Goal: Transaction & Acquisition: Purchase product/service

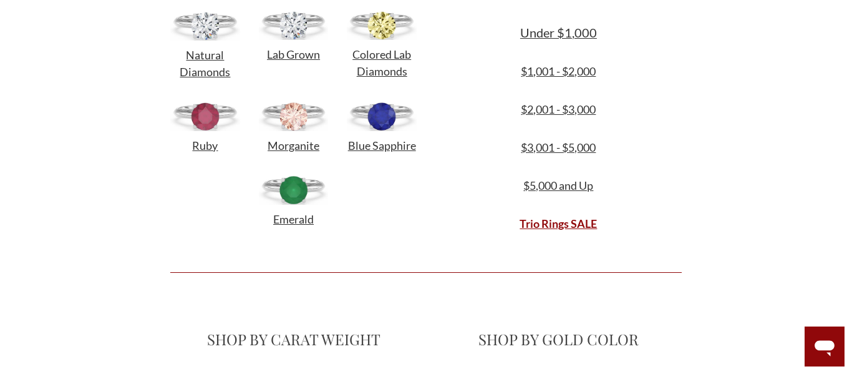
scroll to position [447, 0]
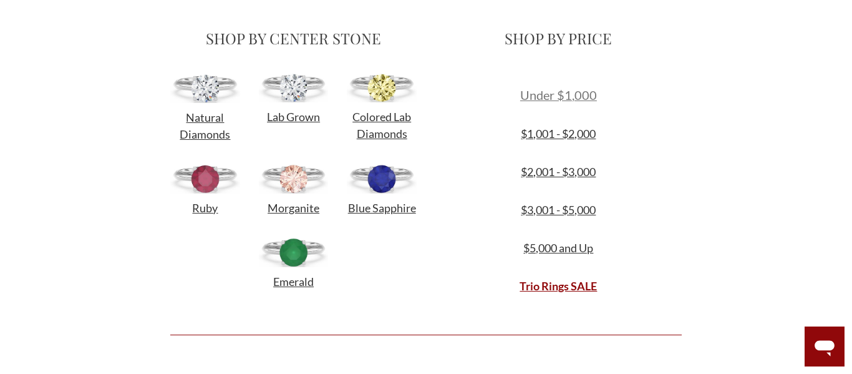
click at [557, 95] on span "Under $1,000" at bounding box center [558, 94] width 77 height 15
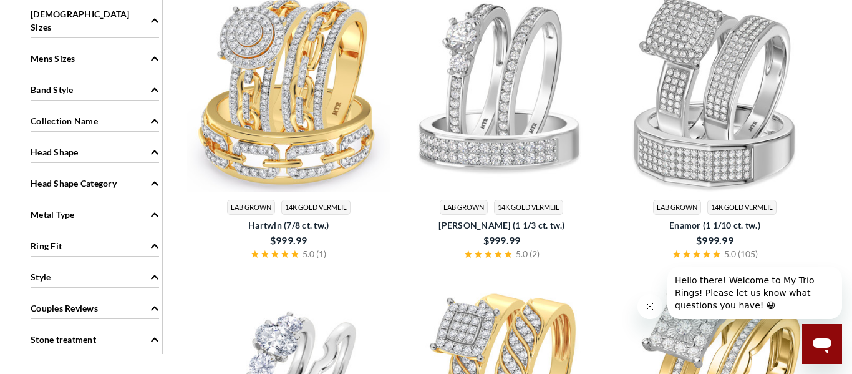
click at [333, 150] on img at bounding box center [288, 89] width 203 height 203
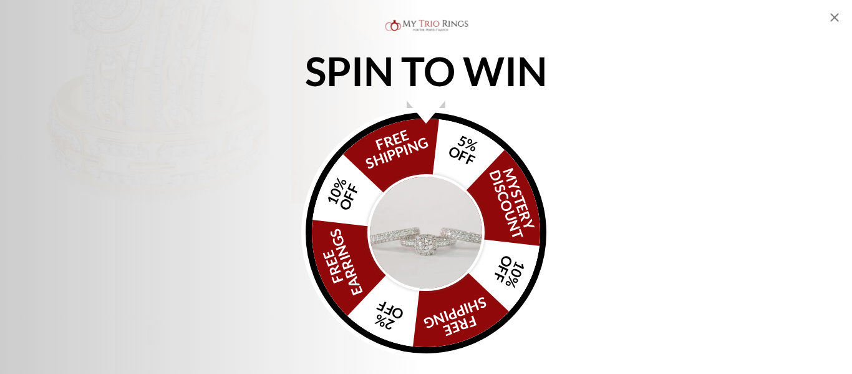
click at [440, 233] on img "Alia popup" at bounding box center [426, 232] width 117 height 117
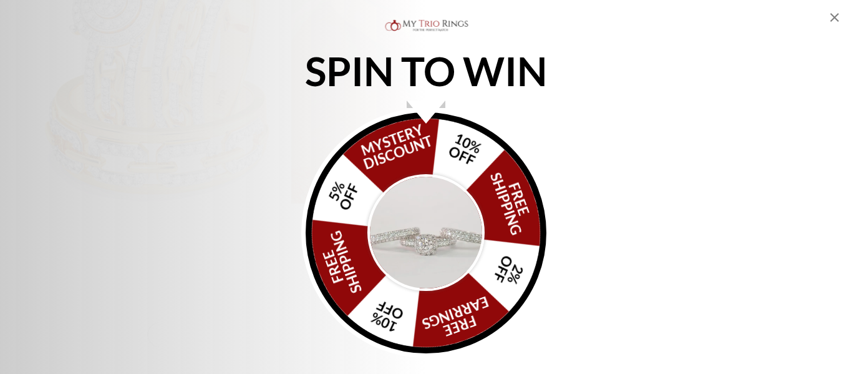
click at [440, 233] on img "Alia popup" at bounding box center [426, 232] width 117 height 117
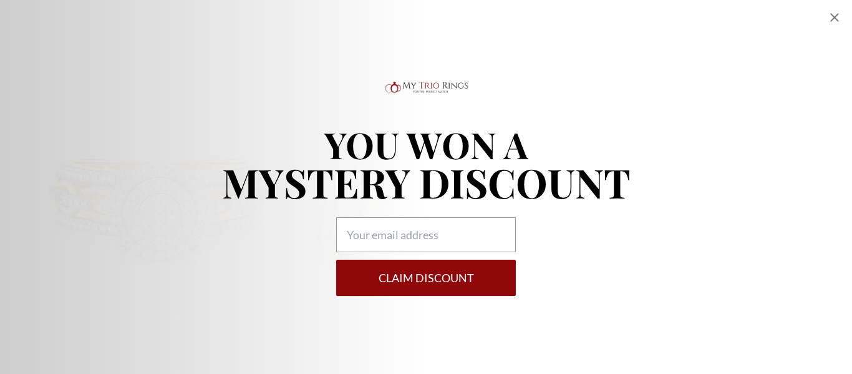
scroll to position [592, 0]
click at [487, 279] on button "Claim DISCOUNT" at bounding box center [426, 278] width 180 height 36
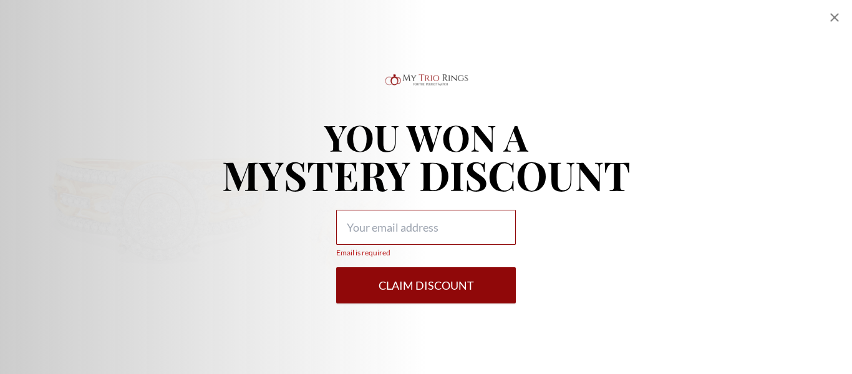
type input "lentrasteele011@gmail.com"
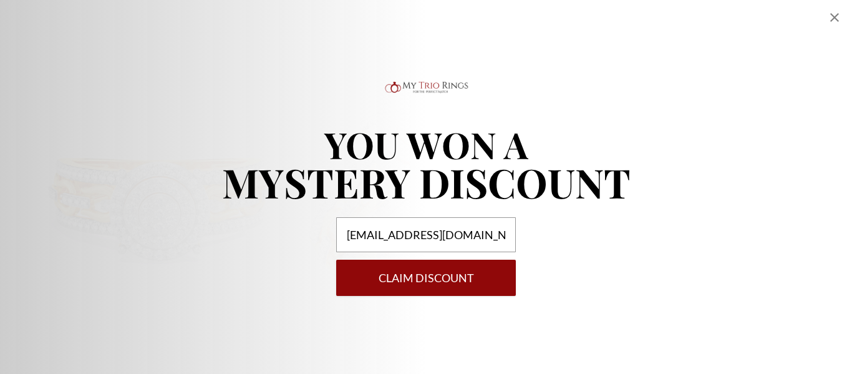
click at [467, 285] on button "Claim DISCOUNT" at bounding box center [426, 278] width 180 height 36
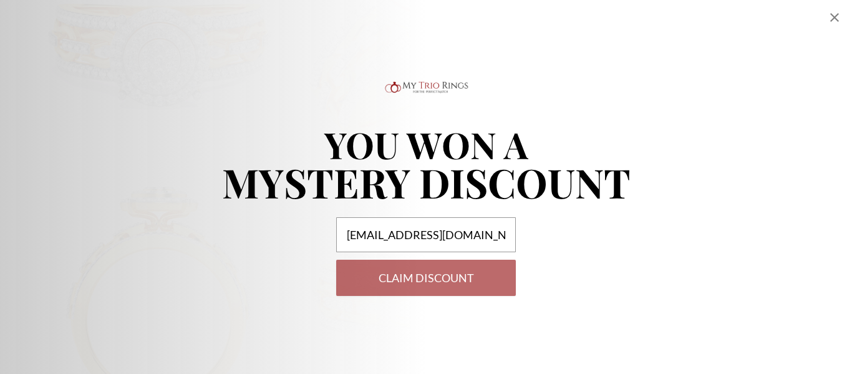
scroll to position [752, 0]
click at [831, 20] on icon "Close popup" at bounding box center [835, 17] width 15 height 15
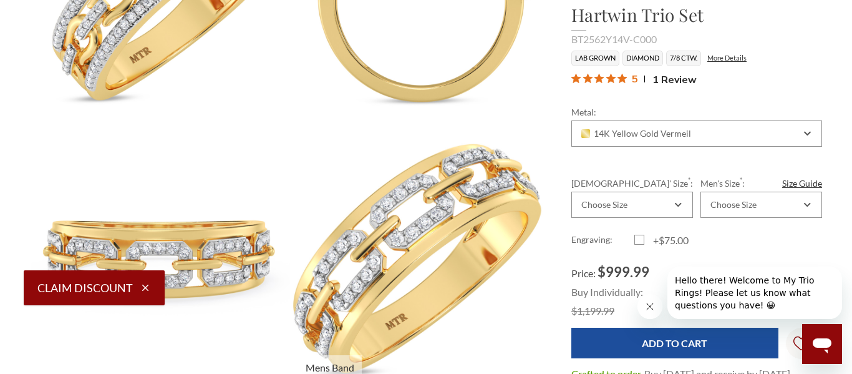
scroll to position [1314, 0]
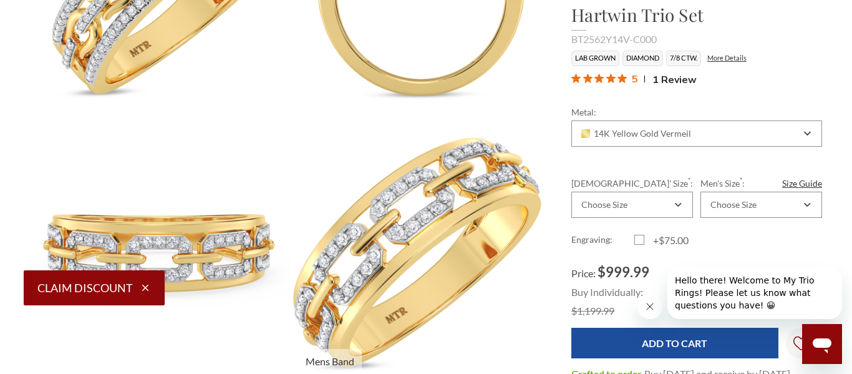
select select "US"
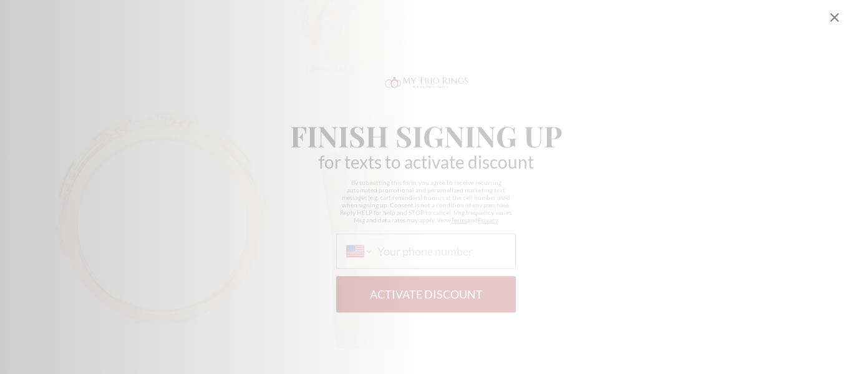
scroll to position [1608, 0]
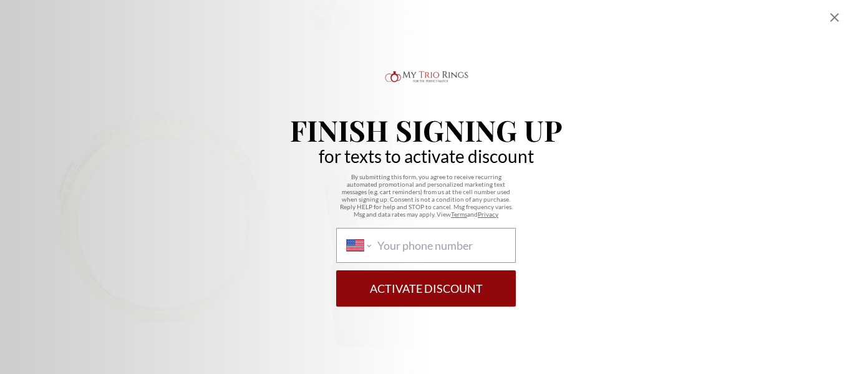
click at [834, 15] on icon "Close popup" at bounding box center [835, 17] width 15 height 15
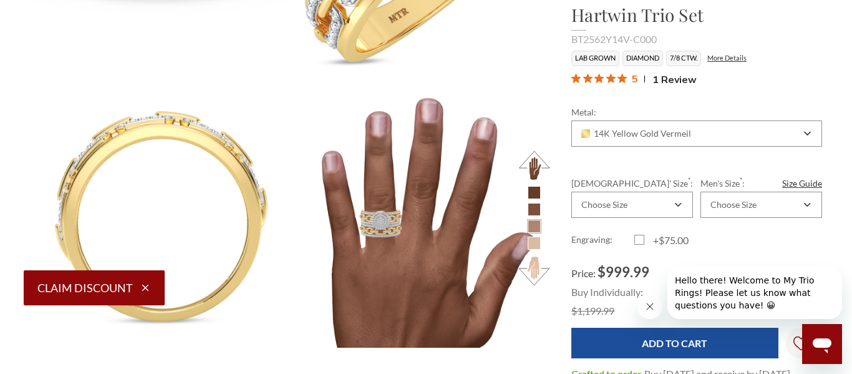
scroll to position [519, 793]
click at [536, 192] on li at bounding box center [534, 192] width 13 height 13
click at [535, 196] on li at bounding box center [534, 192] width 13 height 13
click at [540, 167] on button at bounding box center [534, 165] width 34 height 34
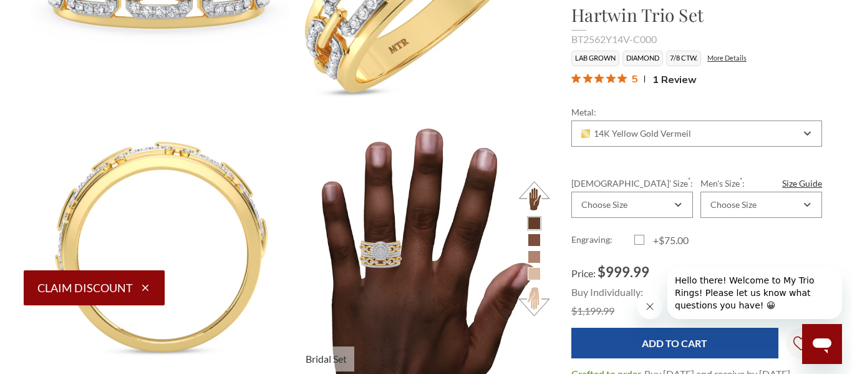
scroll to position [1590, 0]
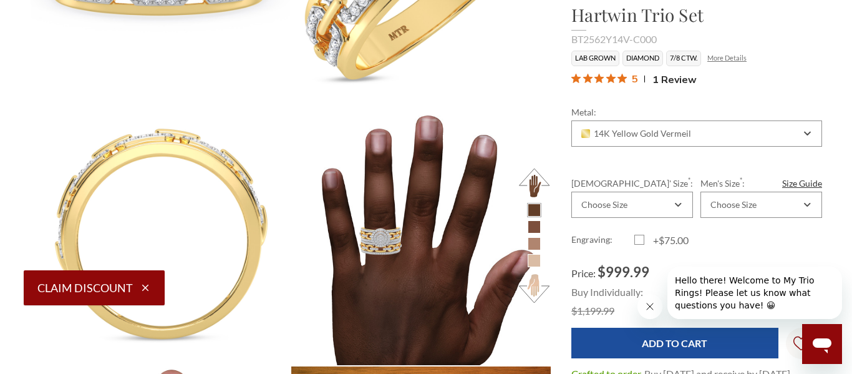
click at [728, 59] on link "More Details" at bounding box center [727, 58] width 39 height 8
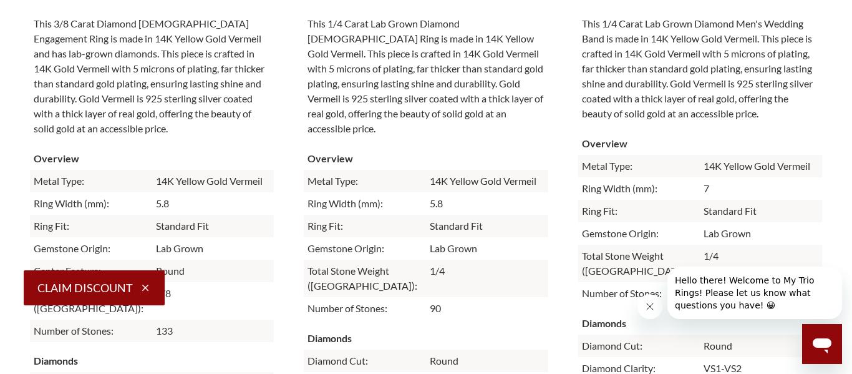
scroll to position [3583, 0]
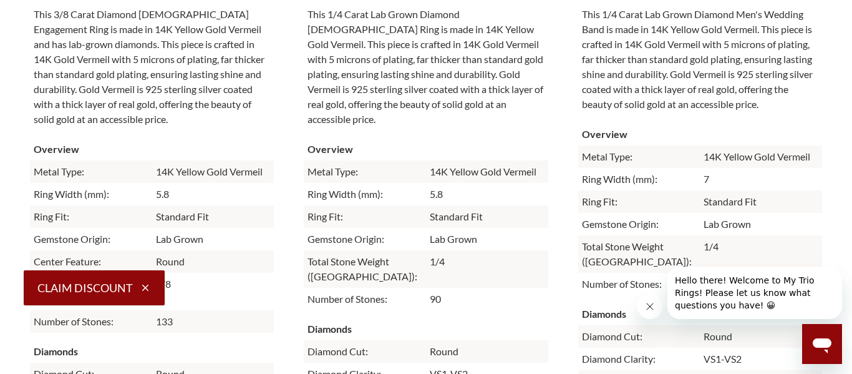
click at [792, 109] on p "This 1/4 Carat Lab Grown Diamond Men's Wedding Band is made in 14K Yellow Gold …" at bounding box center [701, 59] width 244 height 112
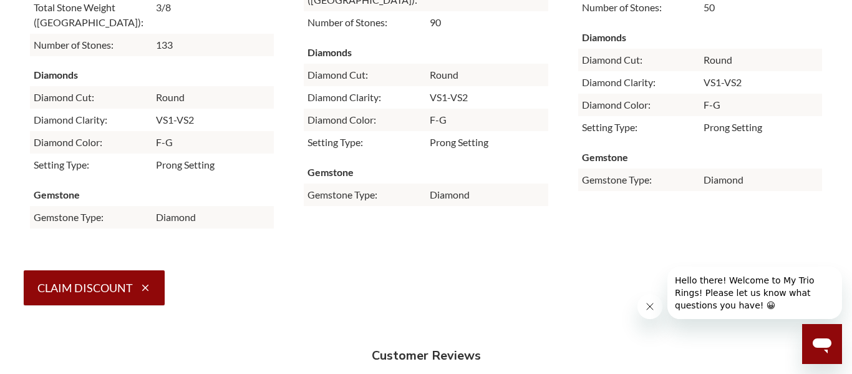
click at [784, 149] on th "Gemstone" at bounding box center [701, 157] width 244 height 22
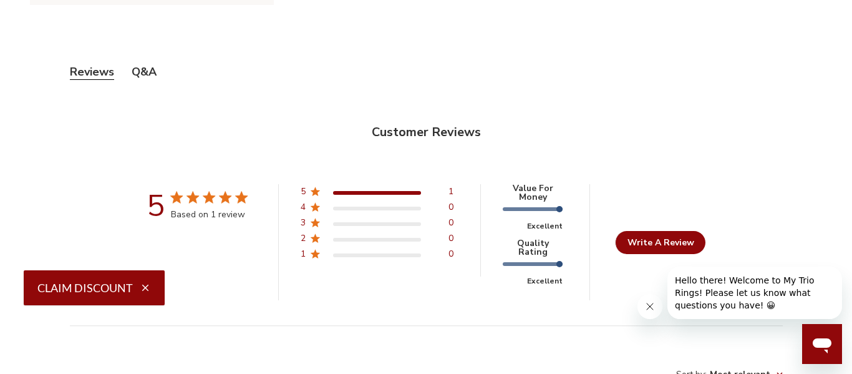
scroll to position [4086, 0]
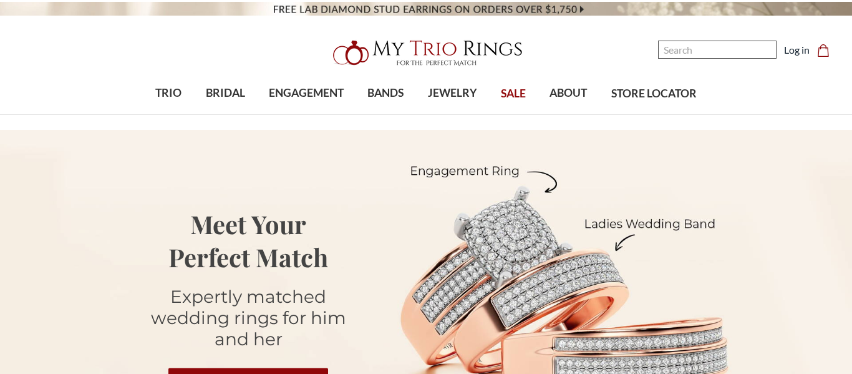
click at [691, 52] on input "Search" at bounding box center [717, 50] width 119 height 18
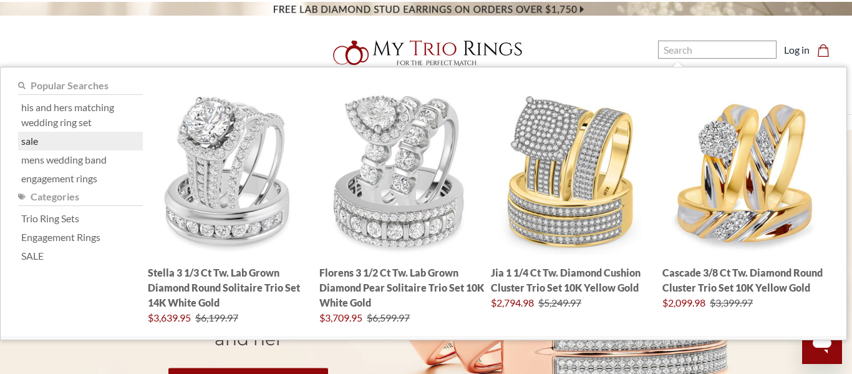
click at [24, 141] on link "sale" at bounding box center [29, 141] width 17 height 15
type input "sale"
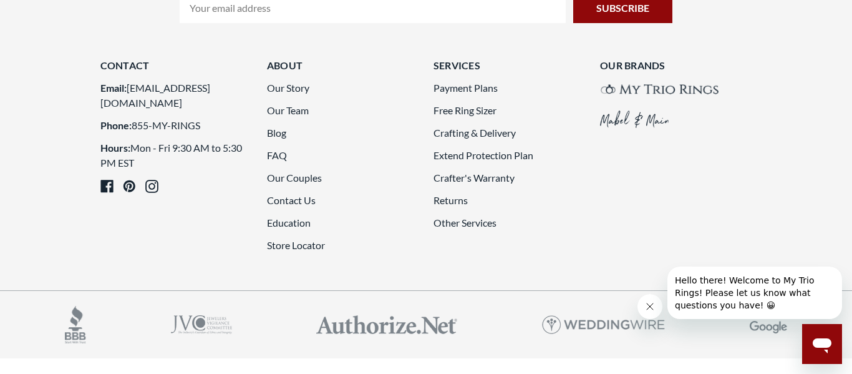
scroll to position [877, 0]
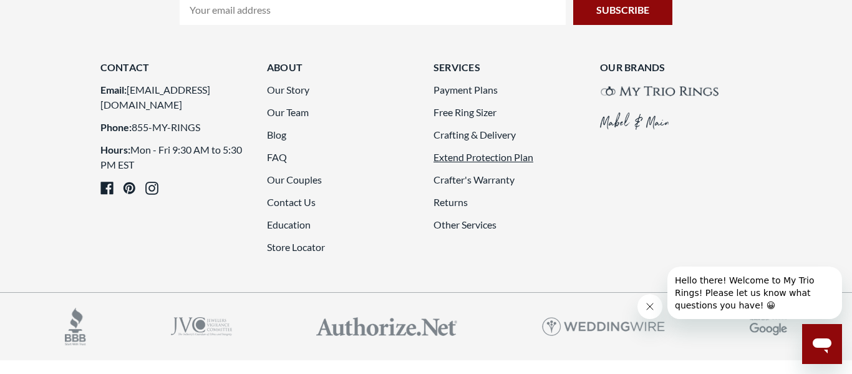
click at [479, 157] on link "Extend Protection Plan" at bounding box center [484, 157] width 100 height 12
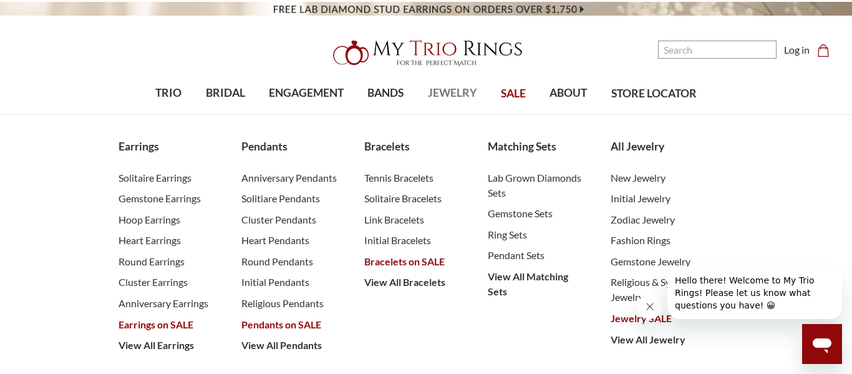
click at [461, 97] on span "JEWELRY" at bounding box center [452, 93] width 49 height 16
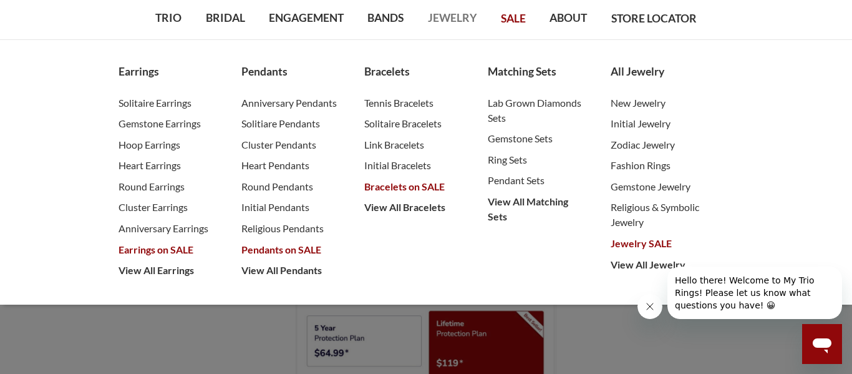
click at [618, 300] on ul "Earrings Solitaire Earrings Gemstone Earrings Hoop Earrings Heart Earrings Roun…" at bounding box center [426, 172] width 639 height 265
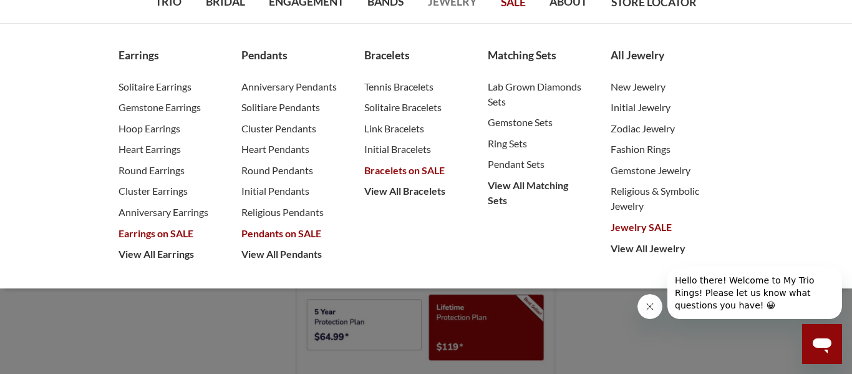
scroll to position [93, 0]
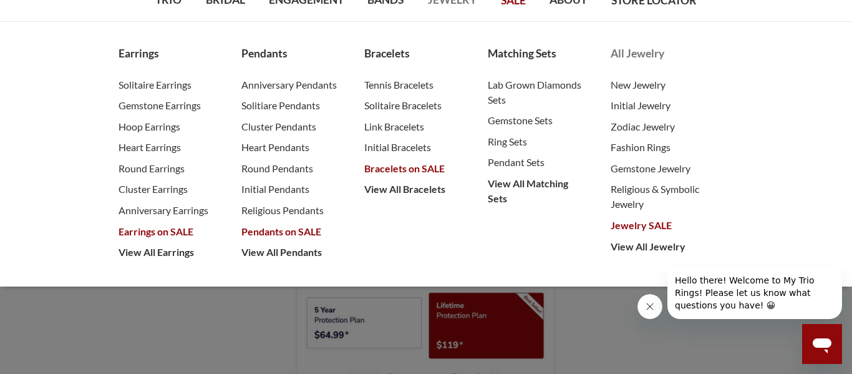
click at [663, 225] on span "Jewelry SALE" at bounding box center [660, 225] width 98 height 15
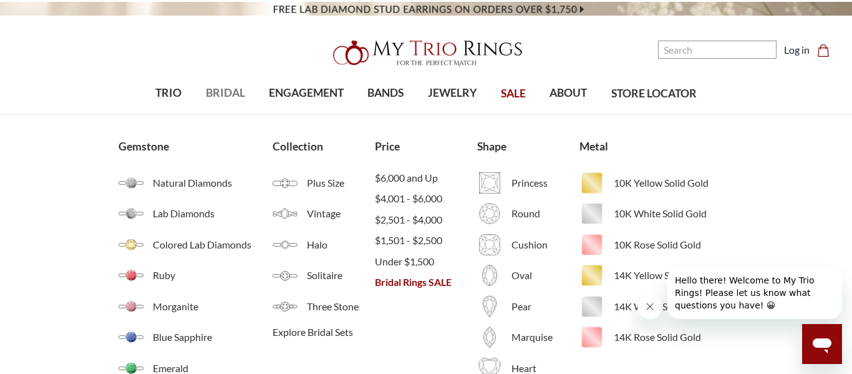
click at [230, 94] on span "BRIDAL" at bounding box center [225, 93] width 39 height 16
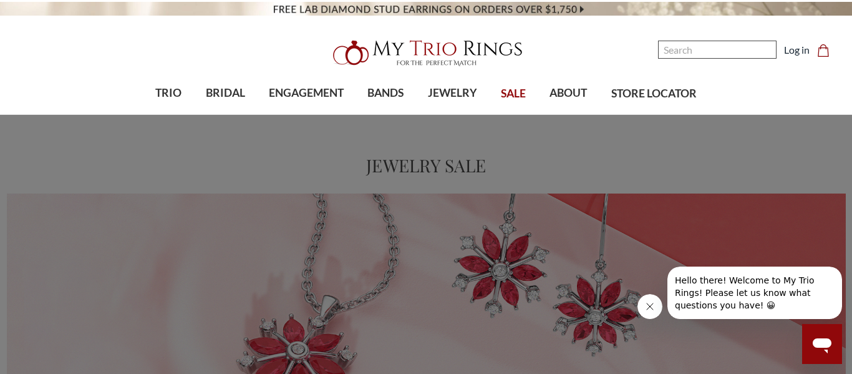
click at [725, 54] on input "Search" at bounding box center [717, 50] width 119 height 18
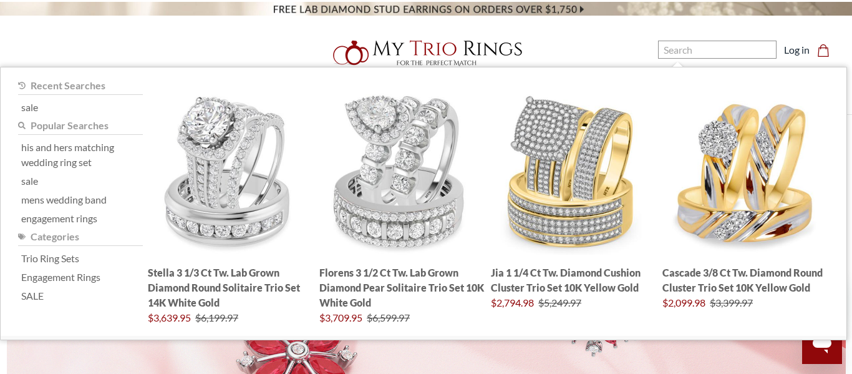
click at [81, 131] on span "Popular searches" at bounding box center [70, 125] width 78 height 12
type input "his and hers matching wedding ring set"
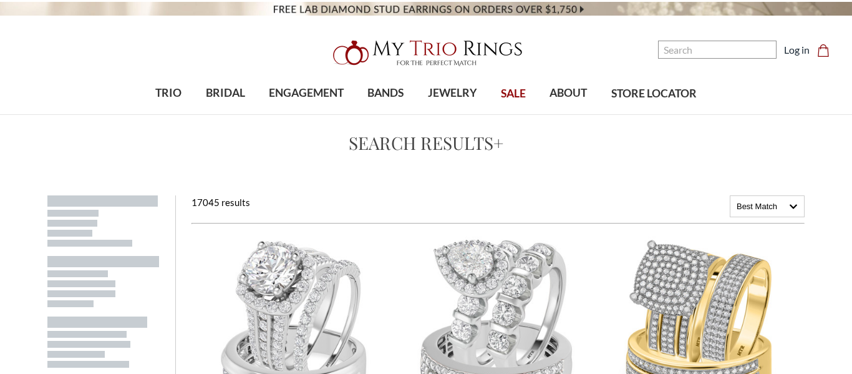
click at [690, 232] on img at bounding box center [701, 328] width 192 height 192
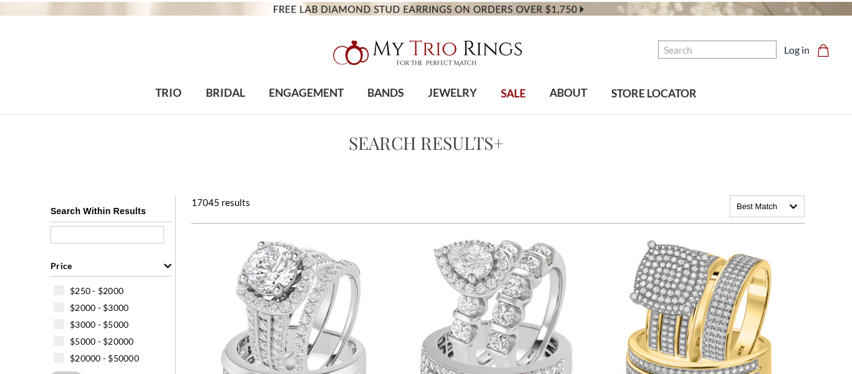
scroll to position [525, 0]
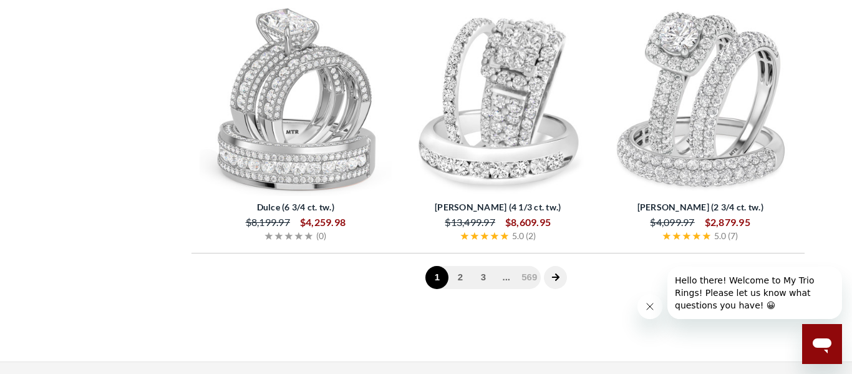
scroll to position [2573, 0]
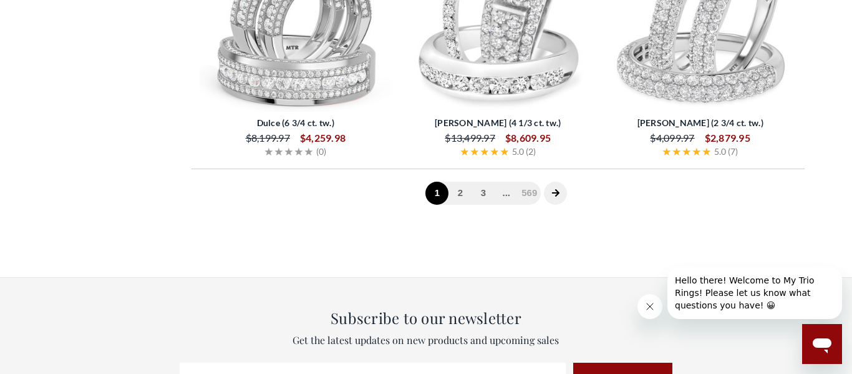
click at [559, 193] on icon "next page" at bounding box center [555, 192] width 7 height 7
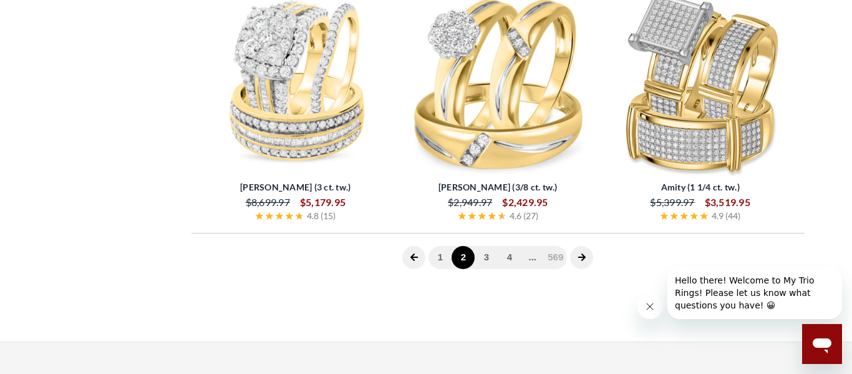
scroll to position [2495, 0]
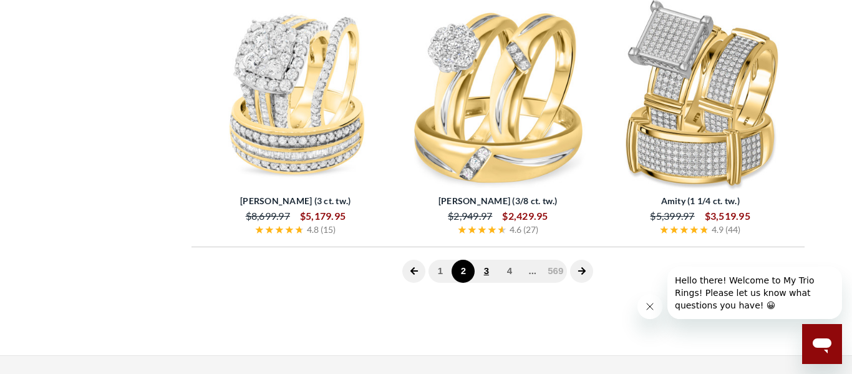
click at [486, 273] on link "3" at bounding box center [486, 271] width 23 height 23
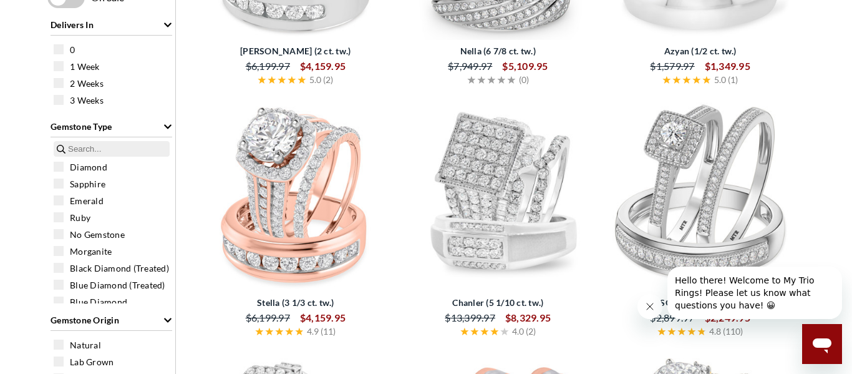
click at [567, 330] on div "4.0 ( 2 )" at bounding box center [498, 331] width 191 height 16
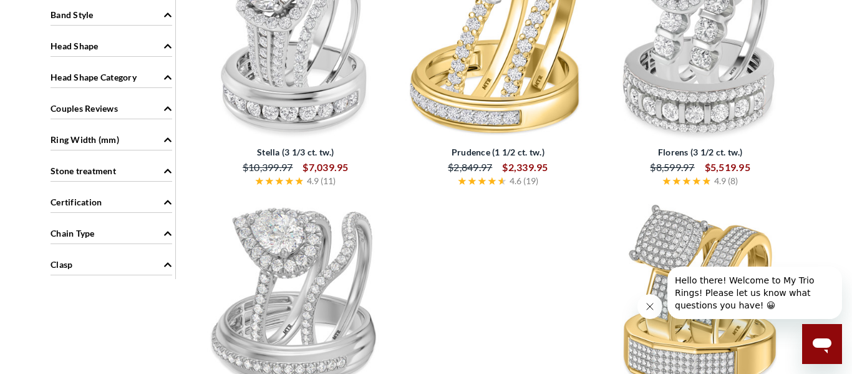
scroll to position [1044, 0]
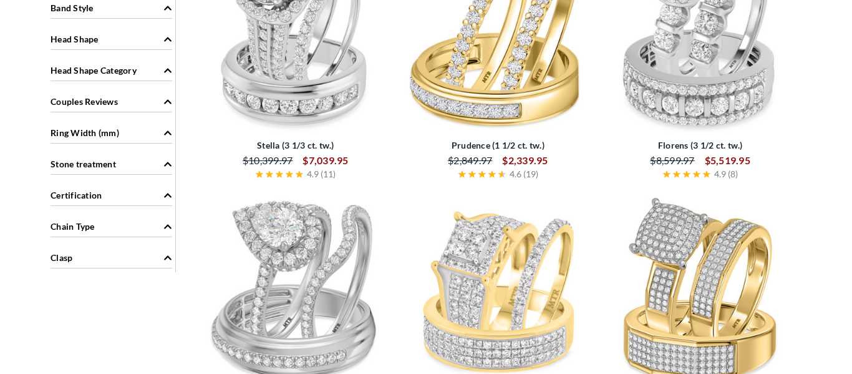
scroll to position [1044, 0]
click at [663, 220] on img at bounding box center [701, 289] width 192 height 192
